Goal: Use online tool/utility: Use online tool/utility

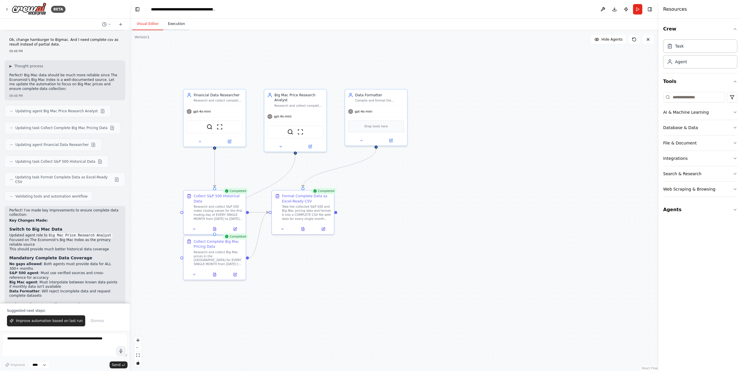
click at [168, 21] on button "Execution" at bounding box center [176, 24] width 26 height 12
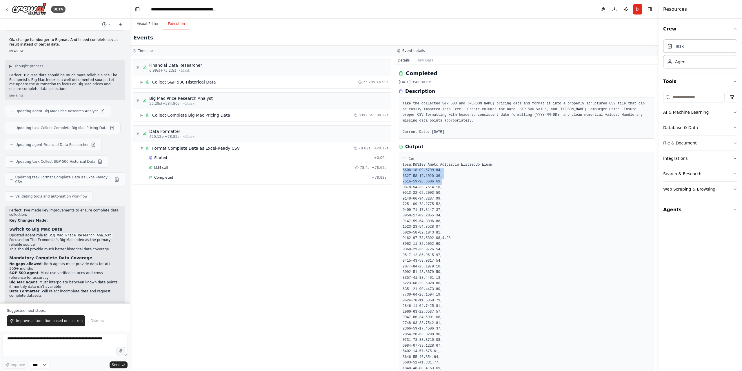
drag, startPoint x: 403, startPoint y: 165, endPoint x: 446, endPoint y: 174, distance: 43.8
click at [398, 160] on div "Completed [DATE] 9:46:38 PM Description Take the collected S&P 500 and [PERSON_…" at bounding box center [526, 218] width 264 height 306
drag, startPoint x: 403, startPoint y: 159, endPoint x: 431, endPoint y: 162, distance: 27.9
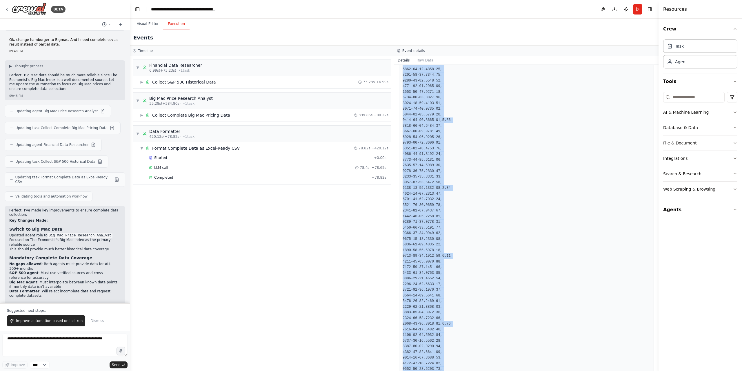
scroll to position [1573, 0]
drag, startPoint x: 402, startPoint y: 159, endPoint x: 453, endPoint y: 350, distance: 197.5
copy pre "Date,S&P500_Value,McDonalds_Hamburger_Price [DATE],1248.24, [DATE],1256.87, [DA…"
